Goal: Task Accomplishment & Management: Use online tool/utility

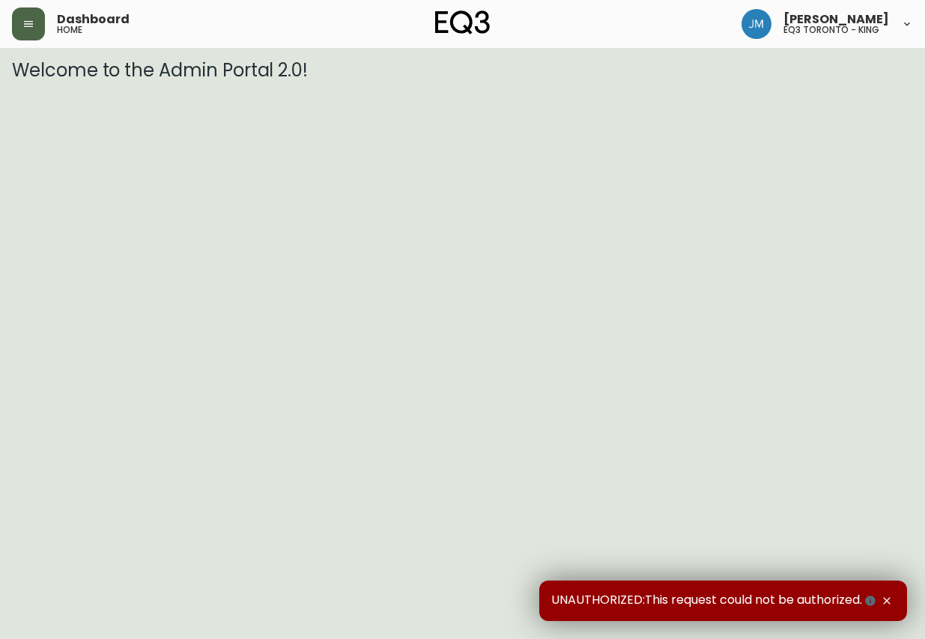
click at [37, 34] on button "button" at bounding box center [28, 23] width 33 height 33
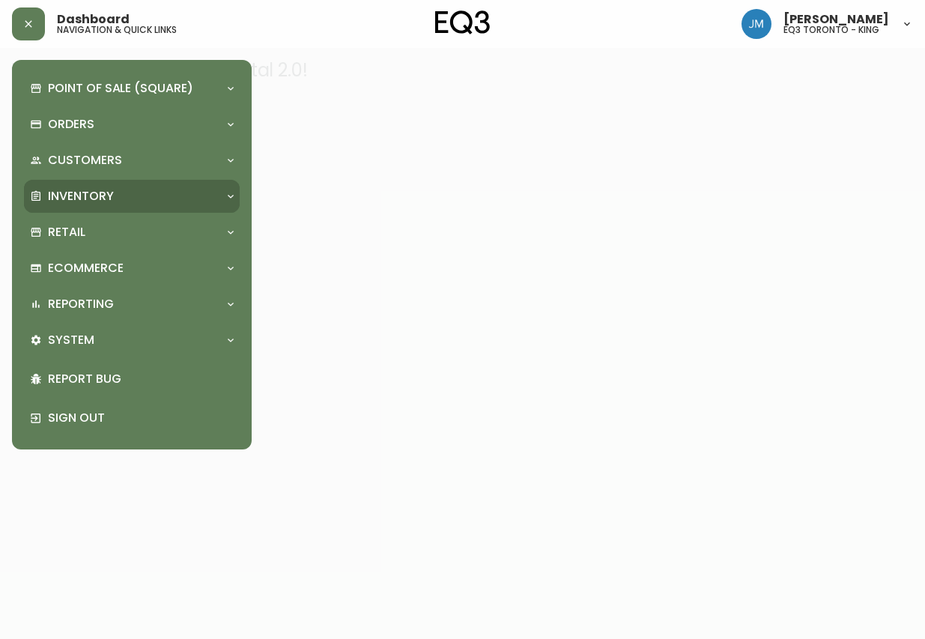
click at [90, 184] on div "Inventory" at bounding box center [132, 196] width 216 height 33
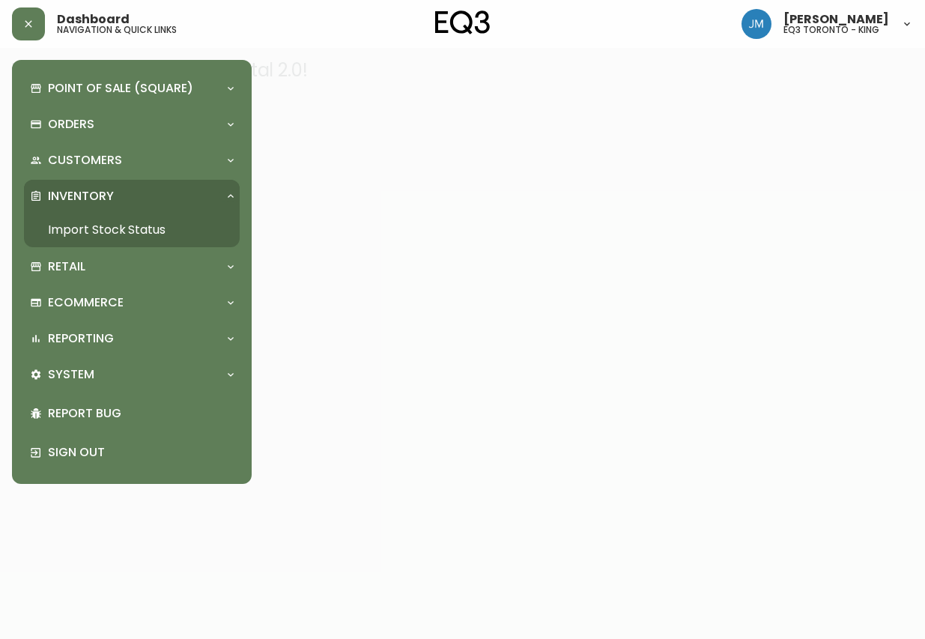
click at [100, 236] on link "Import Stock Status" at bounding box center [132, 230] width 216 height 34
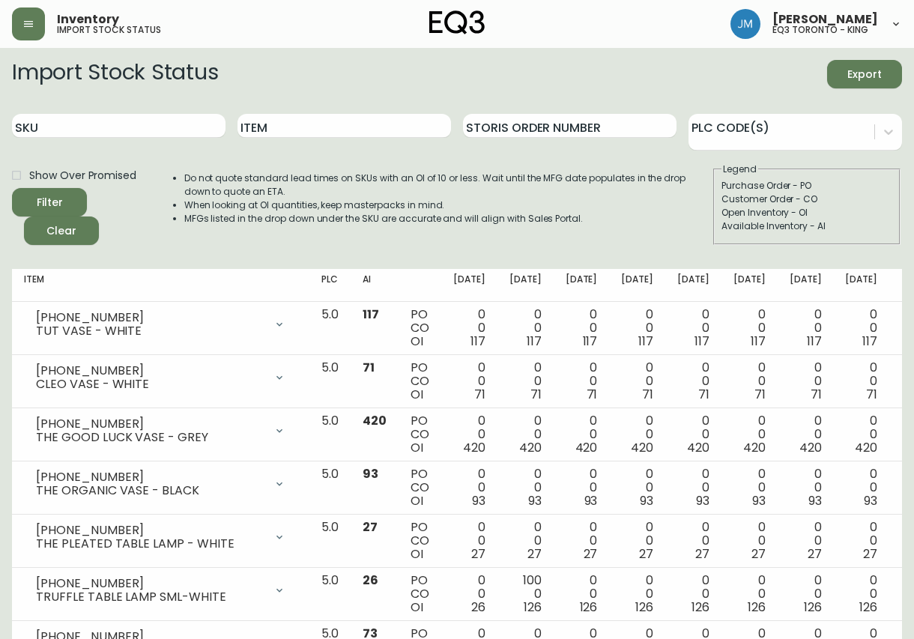
drag, startPoint x: 153, startPoint y: 166, endPoint x: 235, endPoint y: 106, distance: 101.5
click at [154, 165] on div "Show Over Promised" at bounding box center [83, 175] width 142 height 25
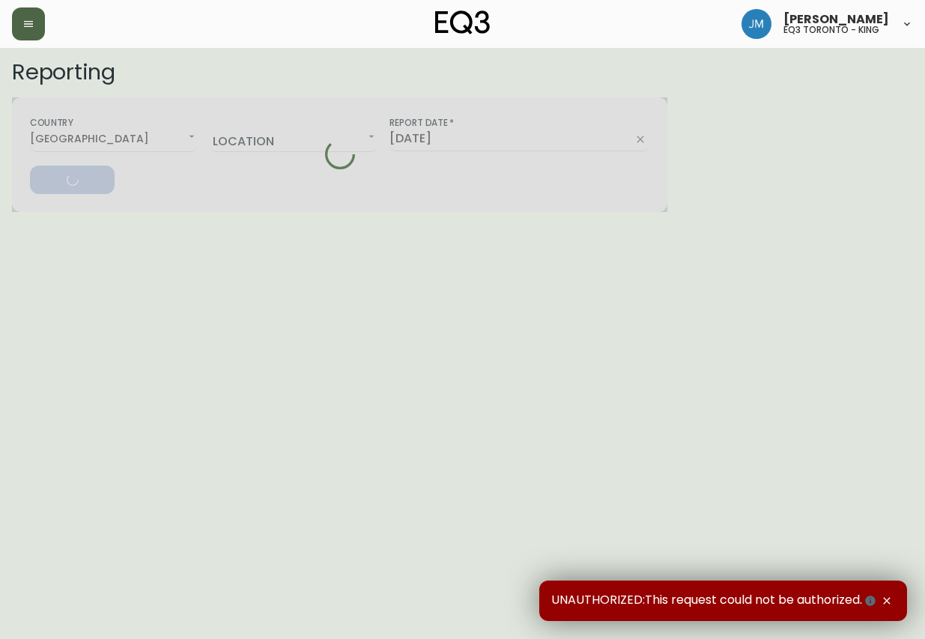
click at [35, 15] on button "button" at bounding box center [28, 23] width 33 height 33
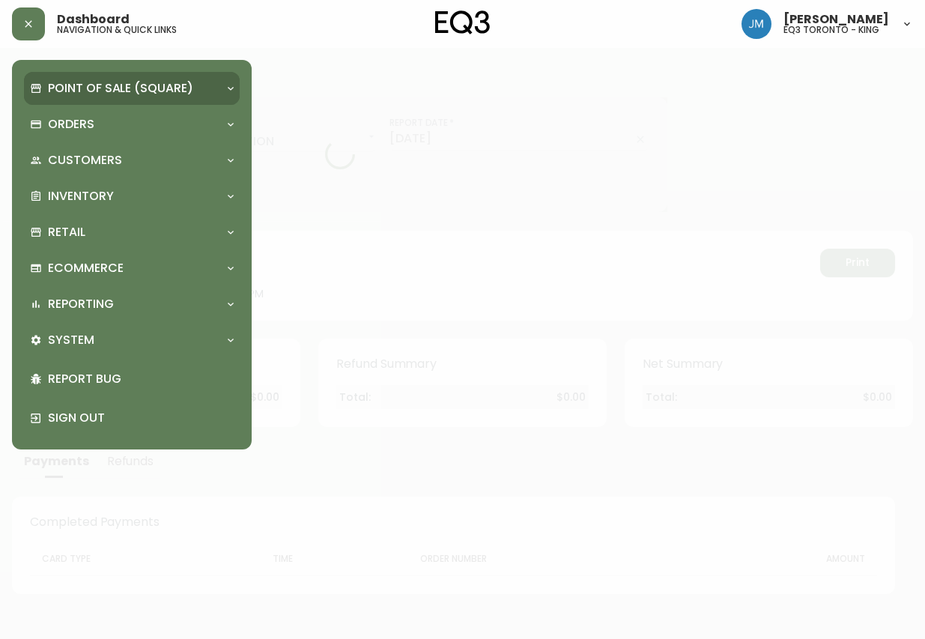
click at [58, 84] on p "Point of Sale (Square)" at bounding box center [120, 88] width 145 height 16
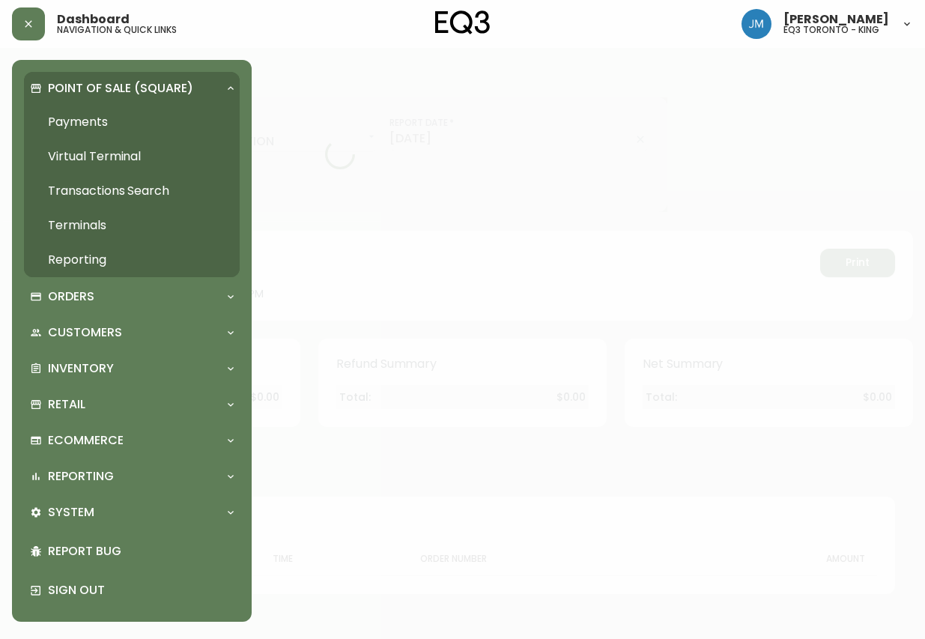
click at [34, 87] on icon at bounding box center [36, 88] width 10 height 9
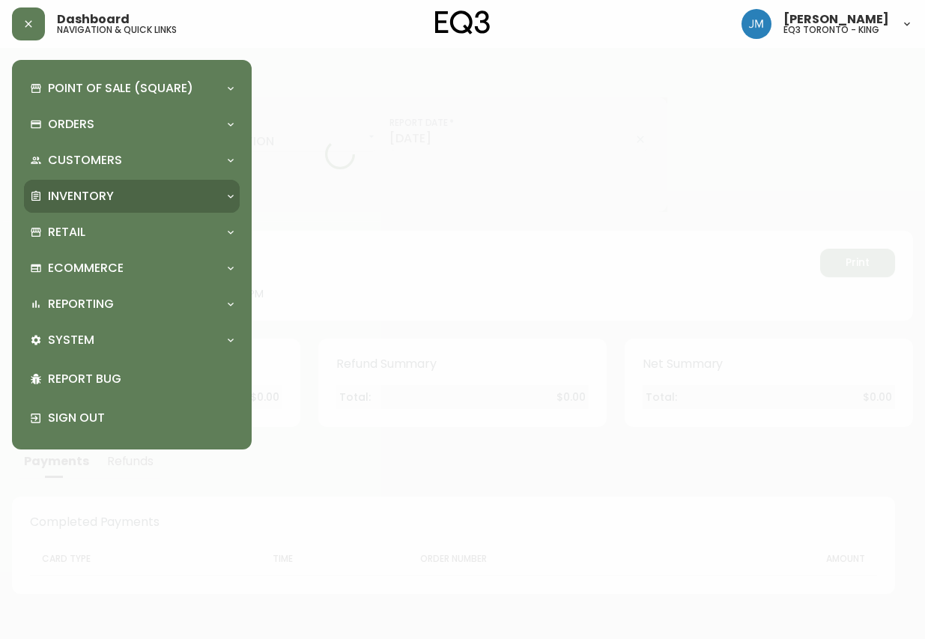
click at [75, 200] on p "Inventory" at bounding box center [81, 196] width 66 height 16
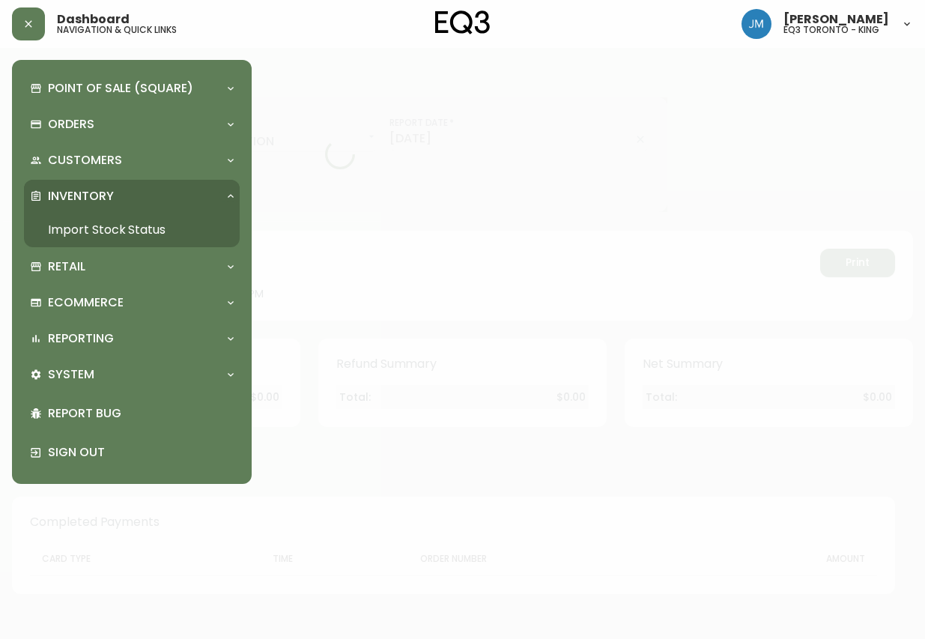
click at [75, 231] on link "Import Stock Status" at bounding box center [132, 230] width 216 height 34
